Goal: Task Accomplishment & Management: Manage account settings

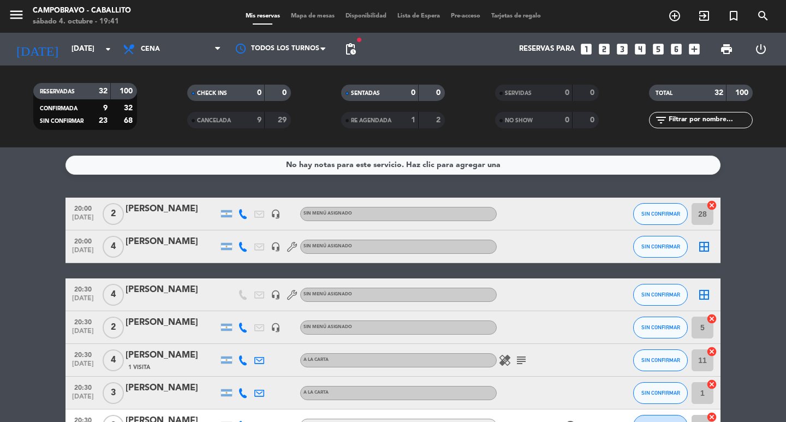
click at [341, 50] on span "pending_actions" at bounding box center [351, 49] width 22 height 22
click at [345, 51] on span "pending_actions" at bounding box center [350, 49] width 13 height 13
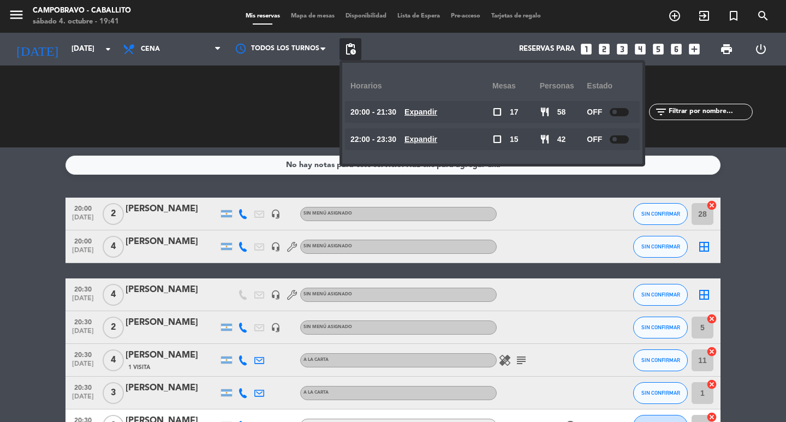
drag, startPoint x: 0, startPoint y: 239, endPoint x: 45, endPoint y: 129, distance: 118.2
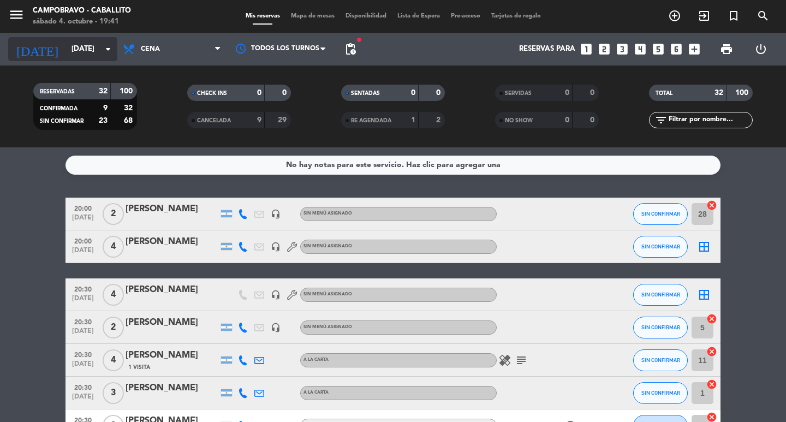
click at [70, 58] on input "[DATE]" at bounding box center [114, 49] width 96 height 20
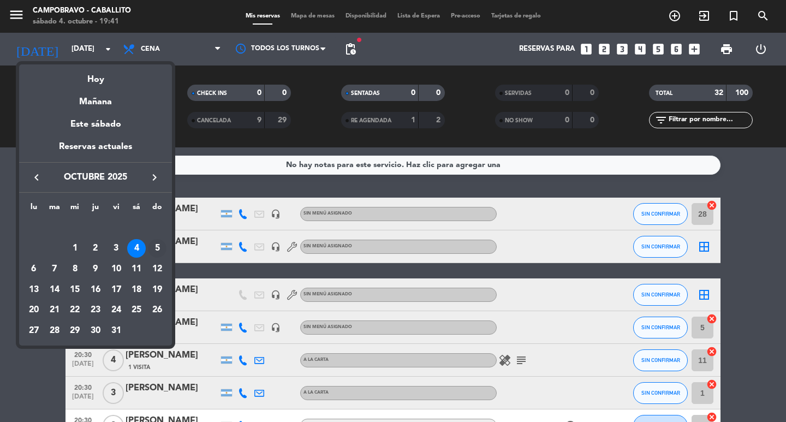
click at [156, 245] on div "5" at bounding box center [157, 248] width 19 height 19
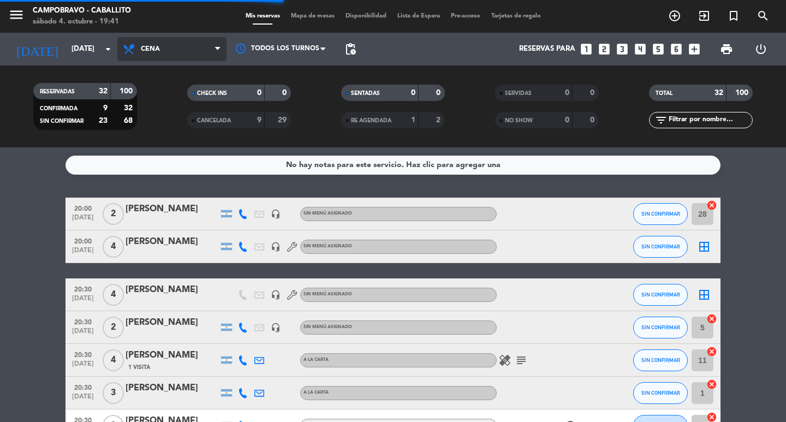
click at [156, 48] on span "Cena" at bounding box center [150, 49] width 19 height 8
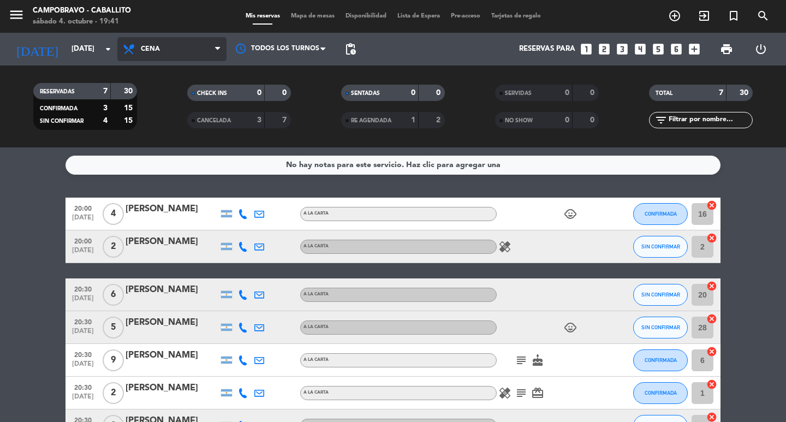
click at [176, 58] on span "Cena" at bounding box center [171, 49] width 109 height 24
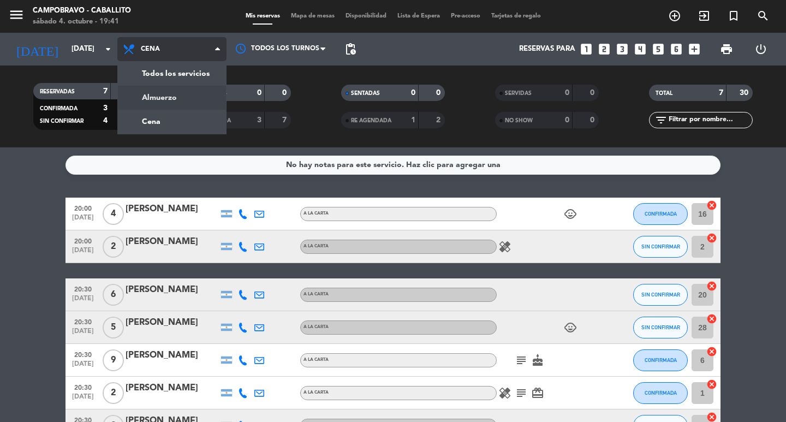
click at [171, 98] on div "menu Campobravo - caballito [DATE] 4. octubre - 19:41 Mis reservas Mapa de mesa…" at bounding box center [393, 73] width 786 height 147
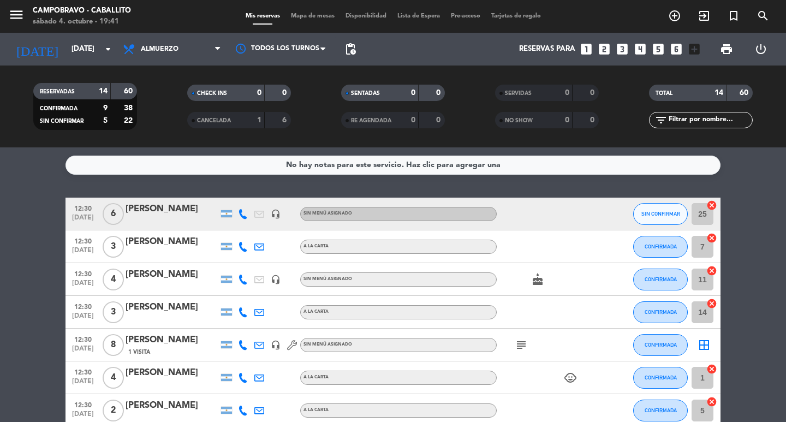
click at [342, 48] on span "pending_actions" at bounding box center [351, 49] width 22 height 22
click at [349, 49] on span "pending_actions" at bounding box center [350, 49] width 13 height 13
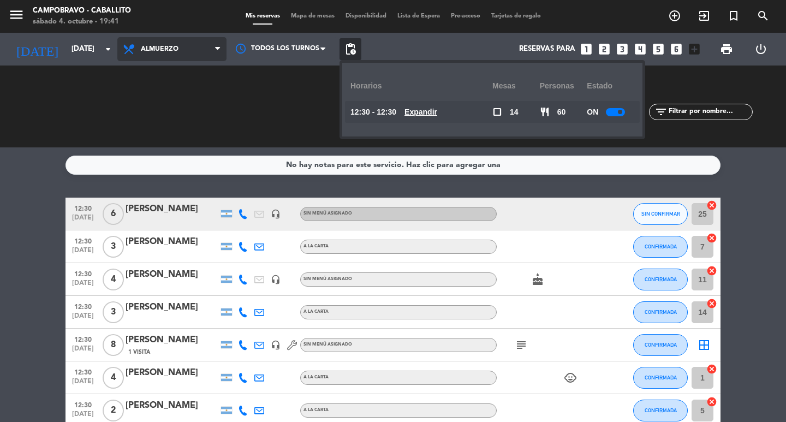
click at [178, 48] on span "Almuerzo" at bounding box center [160, 49] width 38 height 8
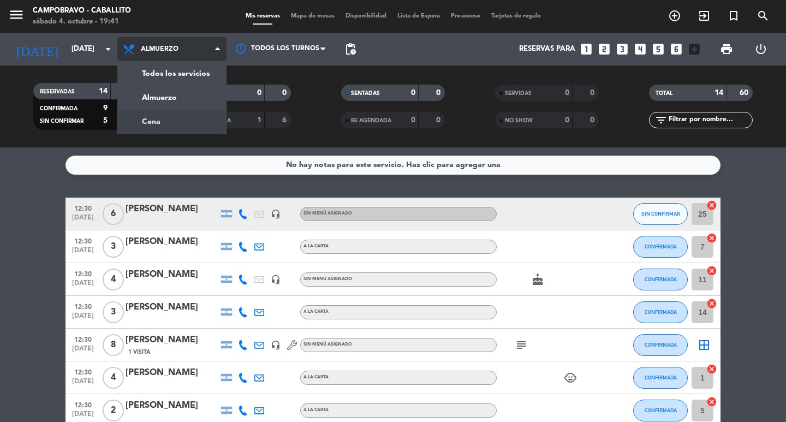
click at [174, 120] on div "menu Campobravo - caballito [DATE] 4. octubre - 19:41 Mis reservas Mapa de mesa…" at bounding box center [393, 73] width 786 height 147
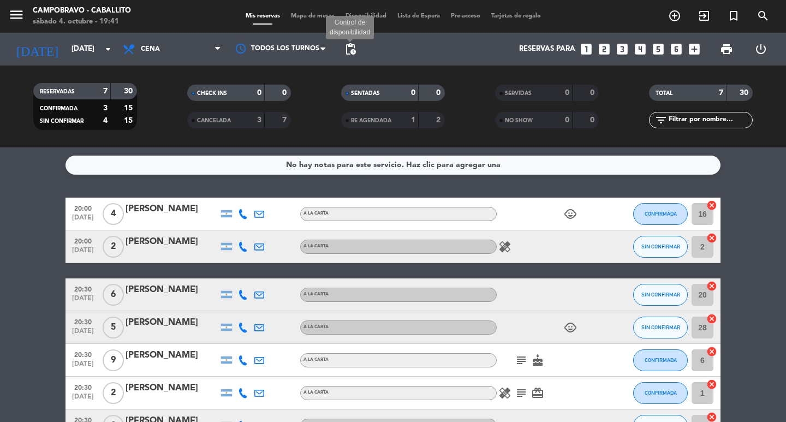
click at [354, 50] on span "pending_actions" at bounding box center [350, 49] width 13 height 13
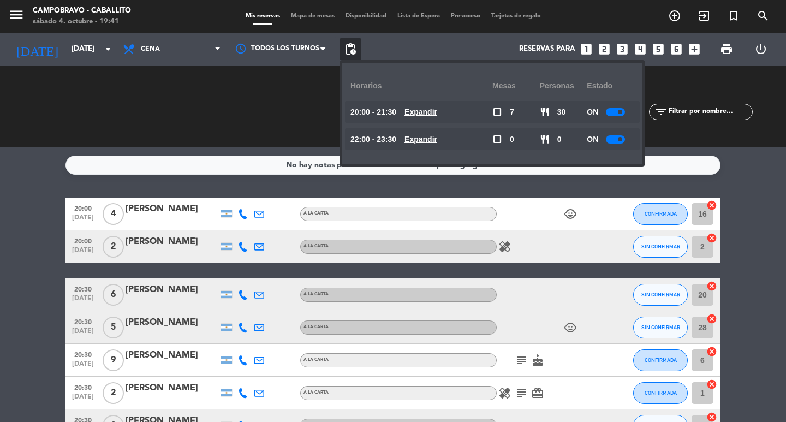
click at [27, 183] on div "No hay notas para este servicio. Haz clic para agregar una 20:00 [DATE] 4 [PERS…" at bounding box center [393, 284] width 786 height 275
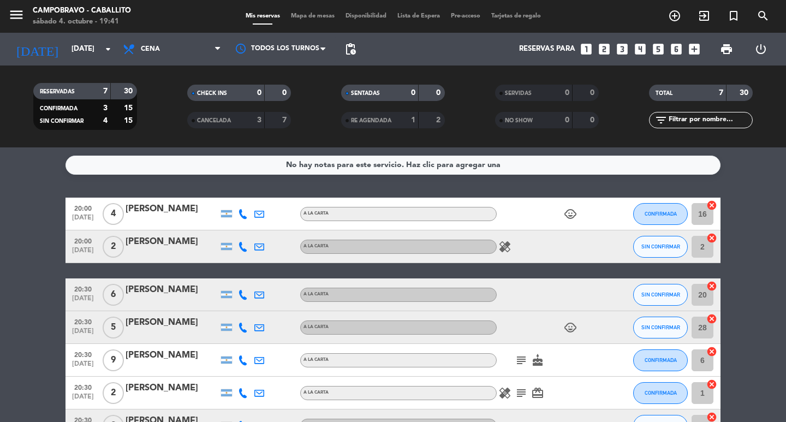
click at [5, 218] on bookings-row "20:00 [DATE] 4 [PERSON_NAME] A LA CARTA child_care CONFIRMADA 16 cancel 20:00 […" at bounding box center [393, 320] width 786 height 245
click at [733, 43] on span "print" at bounding box center [726, 49] width 13 height 13
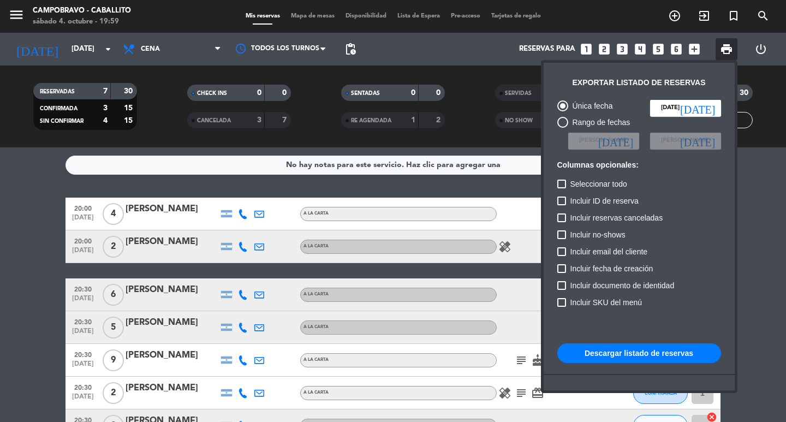
click at [614, 359] on button "Descargar listado de reservas" at bounding box center [640, 353] width 164 height 20
click at [80, 49] on div at bounding box center [393, 211] width 786 height 422
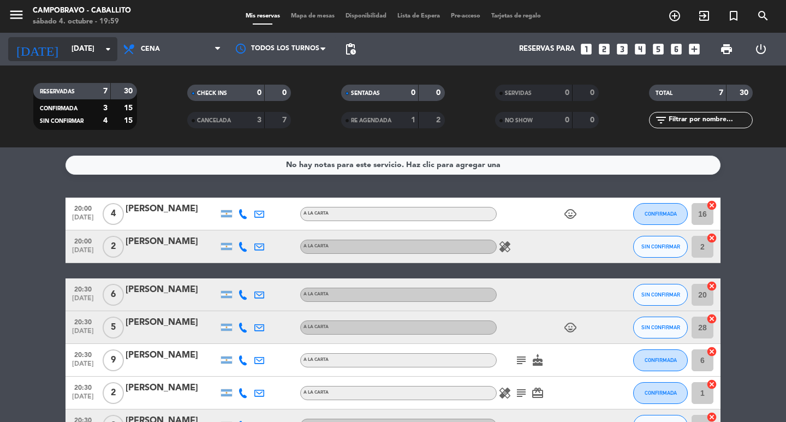
click at [84, 48] on input "[DATE]" at bounding box center [114, 49] width 96 height 20
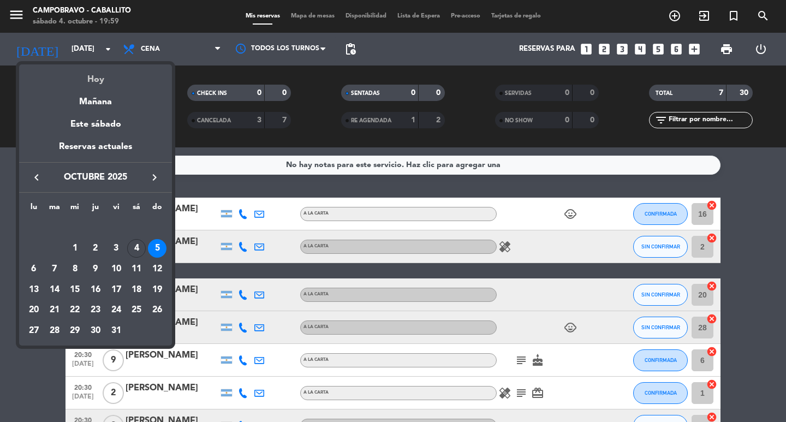
click at [102, 85] on div "Hoy" at bounding box center [95, 75] width 153 height 22
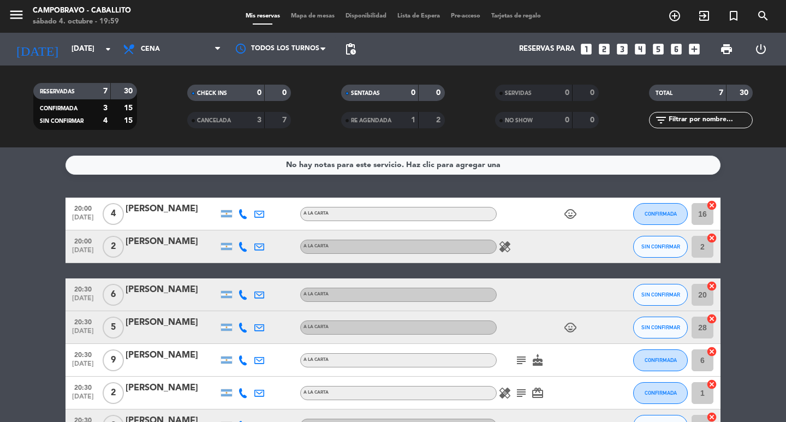
type input "[DATE]"
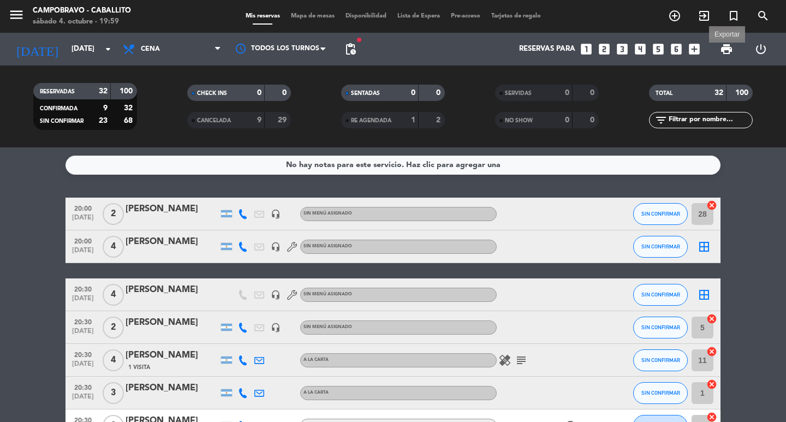
click at [726, 49] on span "print" at bounding box center [726, 49] width 13 height 13
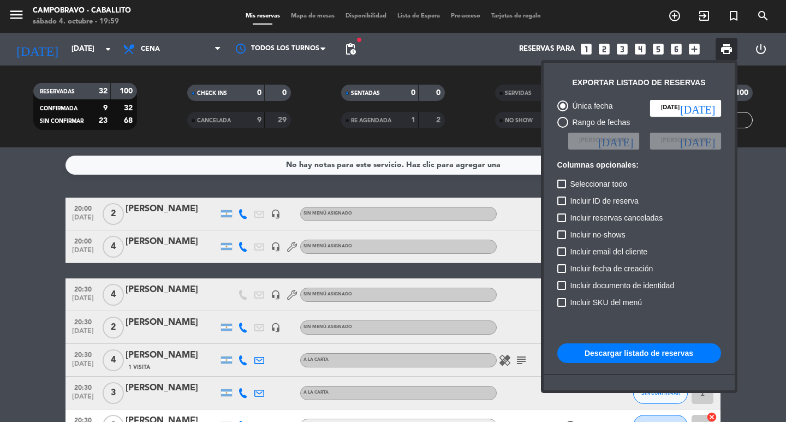
click at [609, 351] on button "Descargar listado de reservas" at bounding box center [640, 353] width 164 height 20
